Goal: Information Seeking & Learning: Check status

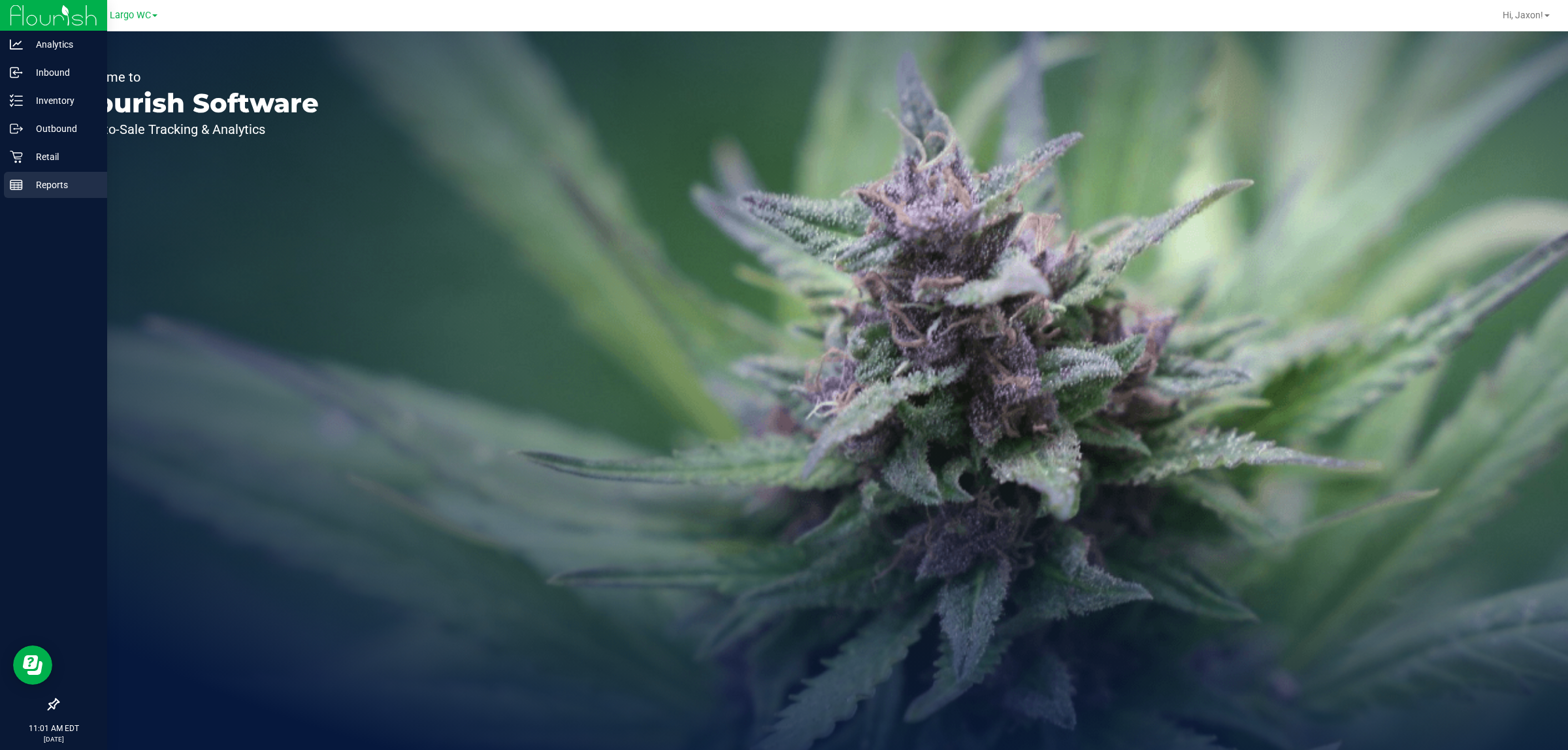
click at [58, 178] on p "Reports" at bounding box center [62, 184] width 78 height 15
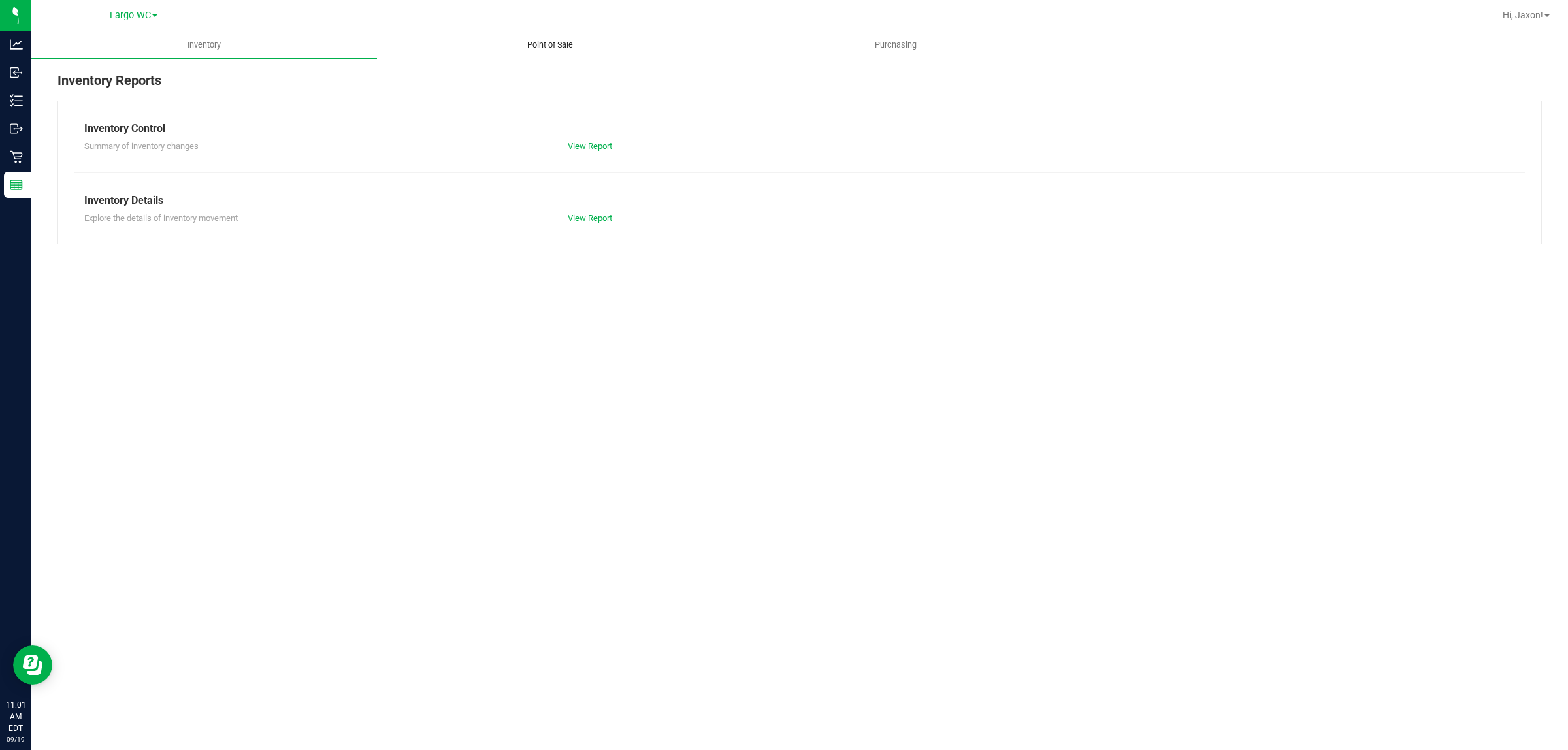
click at [595, 42] on uib-tab-heading "Point of Sale" at bounding box center [550, 45] width 345 height 26
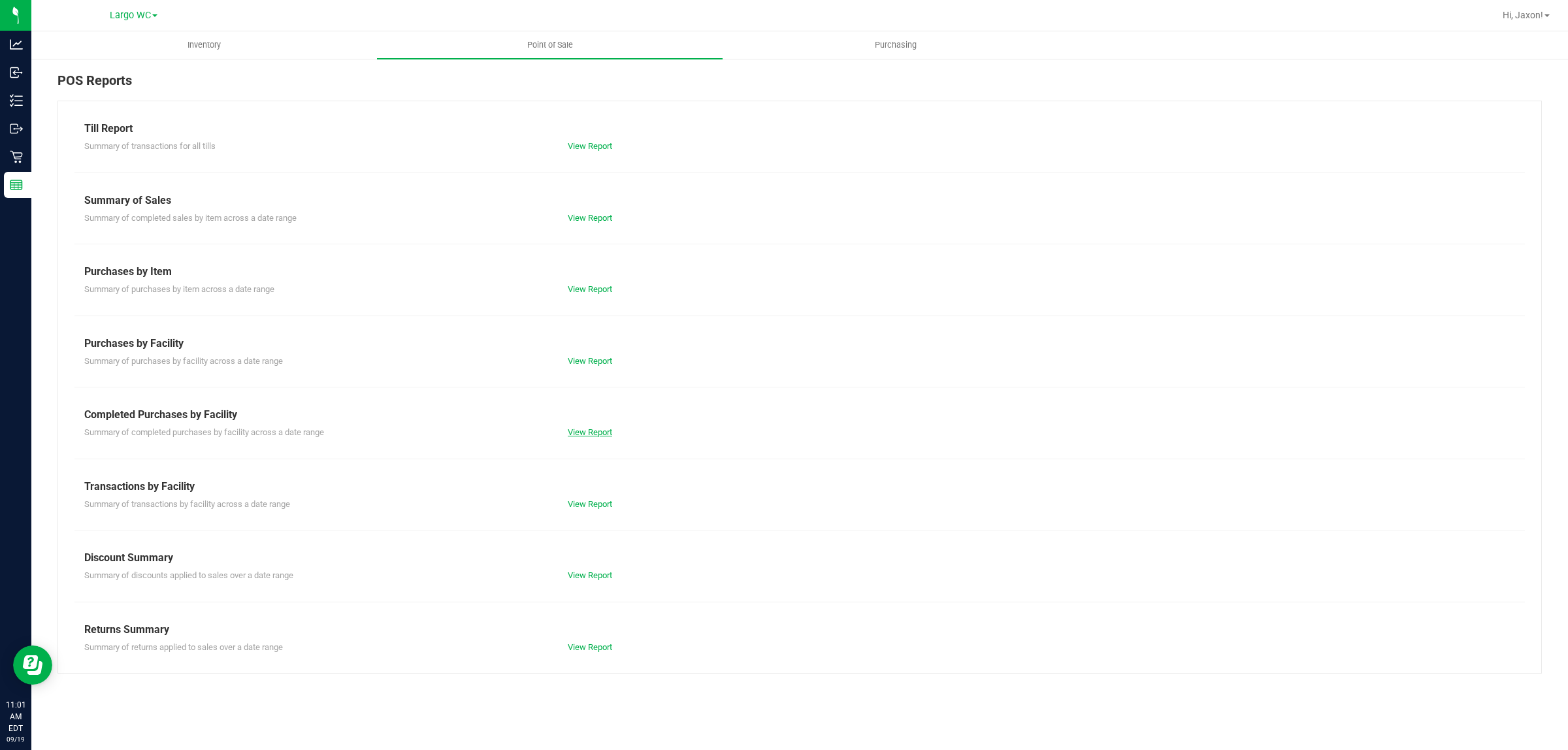
click at [589, 432] on link "View Report" at bounding box center [590, 432] width 44 height 10
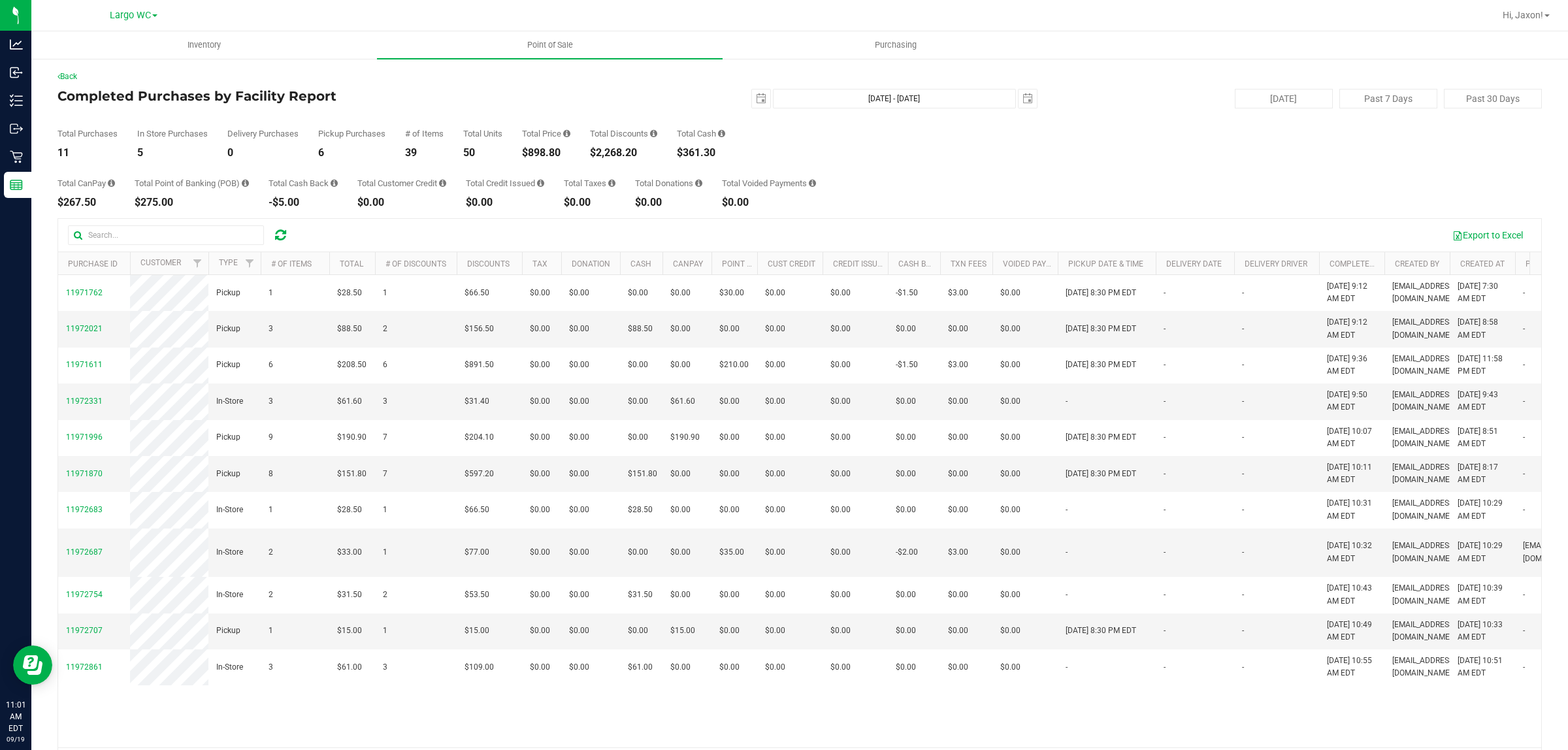
click at [550, 154] on div "$898.80" at bounding box center [546, 153] width 48 height 11
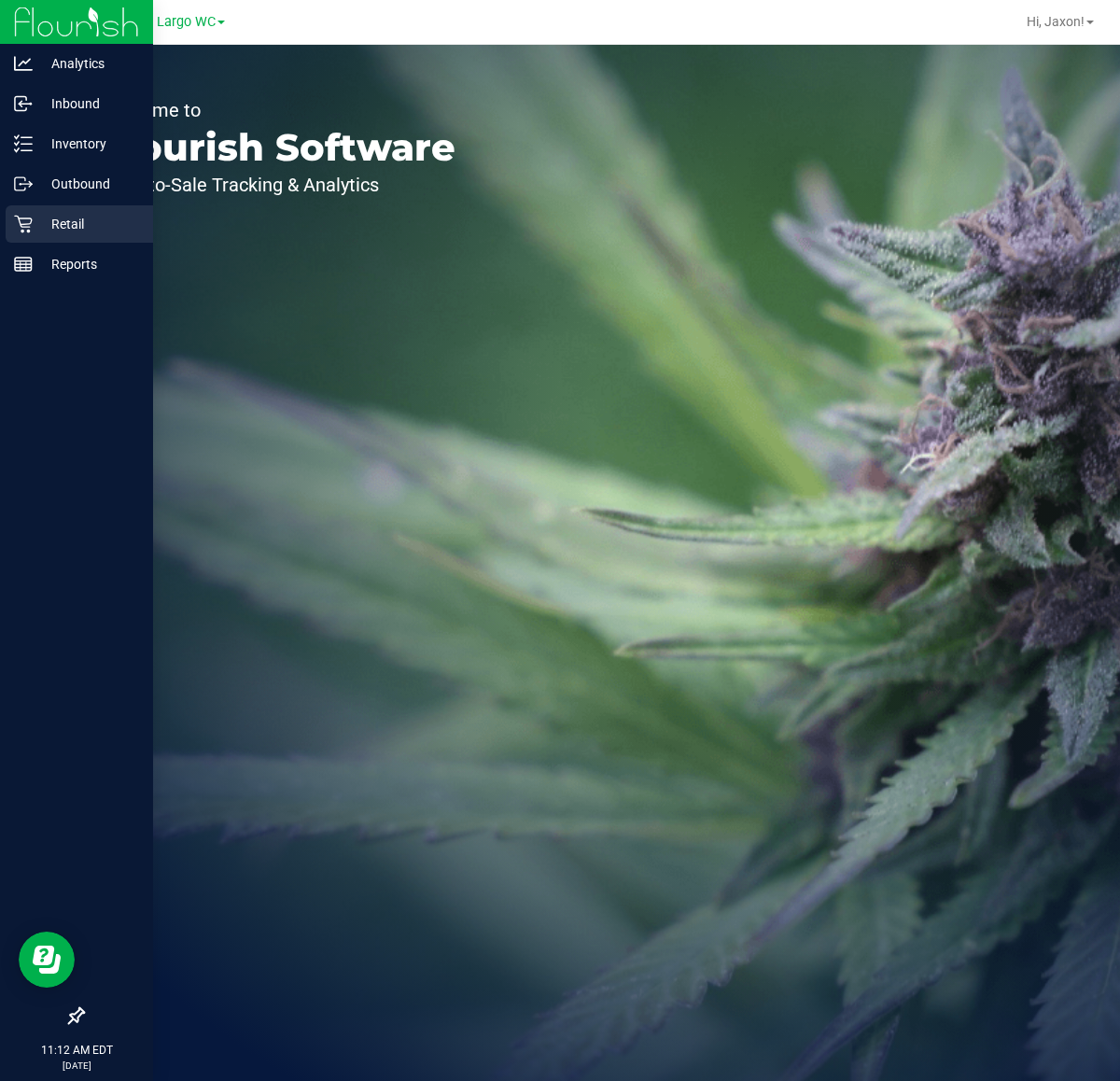
click at [72, 221] on p "Retail" at bounding box center [88, 223] width 112 height 22
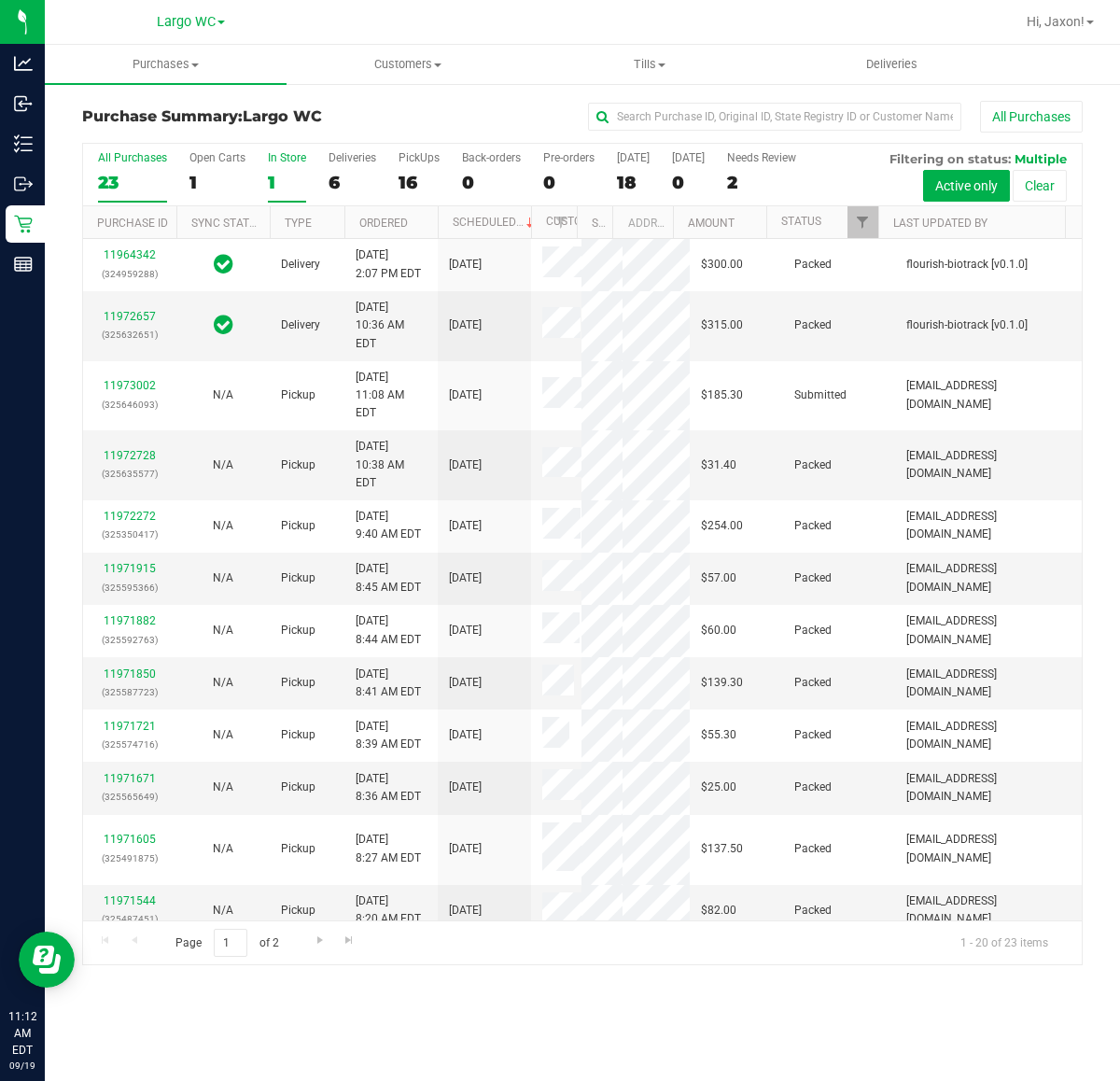
click at [274, 171] on div "1" at bounding box center [287, 182] width 38 height 21
click at [0, 0] on input "In Store 1" at bounding box center [0, 0] width 0 height 0
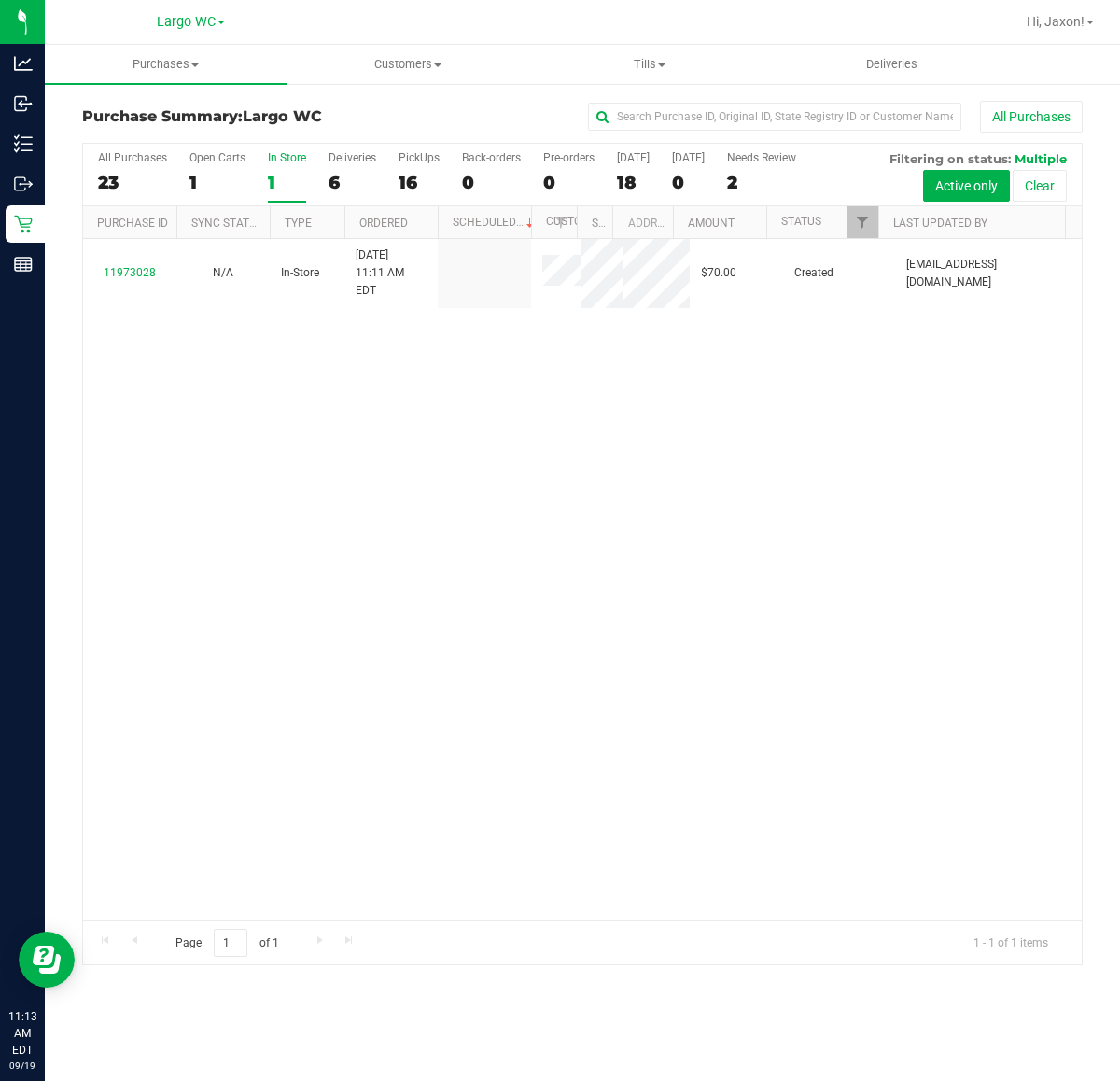
click at [579, 416] on div "11973028 N/A In-Store [DATE] 11:11 AM EDT $70.00 Created [EMAIL_ADDRESS][DOMAIN…" at bounding box center [582, 580] width 998 height 682
